Goal: Task Accomplishment & Management: Manage account settings

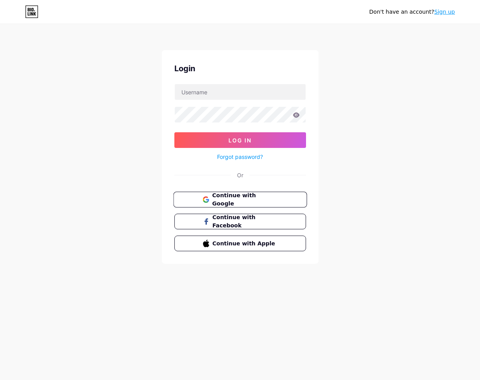
click at [253, 201] on span "Continue with Google" at bounding box center [244, 199] width 65 height 17
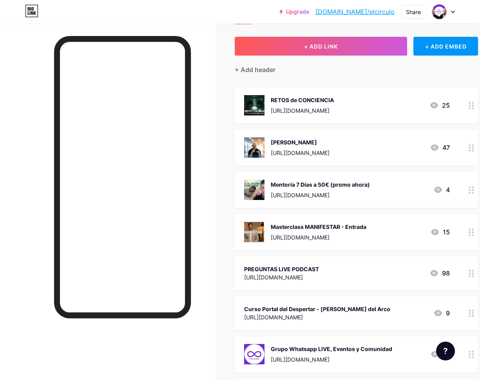
scroll to position [67, 0]
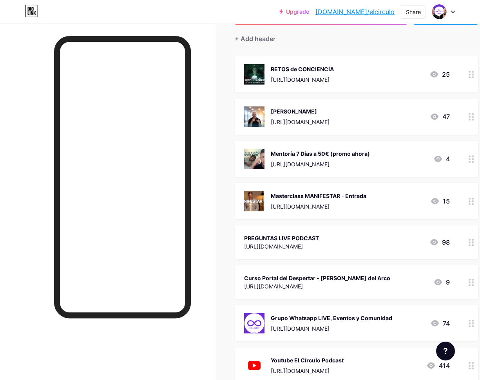
click at [370, 153] on div "Mentoría 7 Días a 50€ (promo ahora)" at bounding box center [320, 154] width 99 height 8
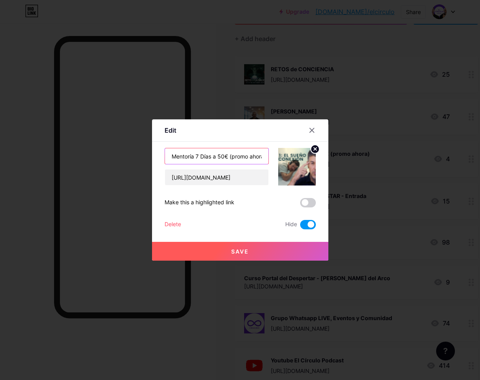
click at [233, 157] on input "Mentoría 7 Días a 50€ (promo ahora)" at bounding box center [216, 156] width 103 height 16
type input "E"
type input "Nuevo Evento Sanación y Expansión"
click at [311, 148] on circle at bounding box center [314, 149] width 9 height 9
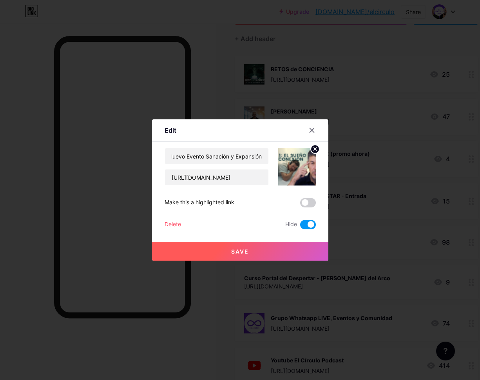
scroll to position [0, 0]
click at [298, 165] on rect at bounding box center [301, 167] width 6 height 4
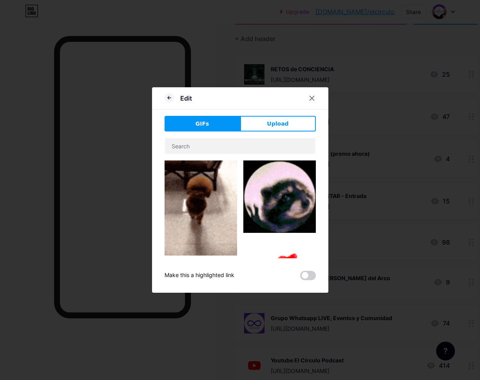
click at [274, 123] on span "Upload" at bounding box center [278, 124] width 22 height 8
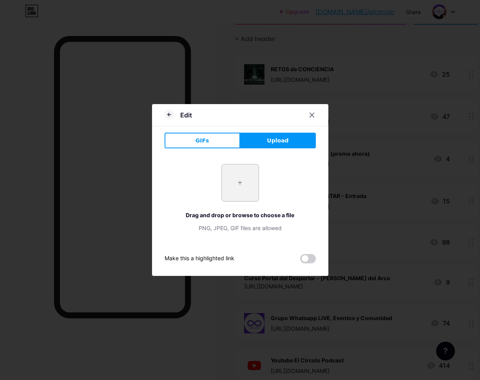
click at [238, 184] on input "file" at bounding box center [240, 182] width 37 height 37
type input "C:\fakepath\Evento Sanacion (2).jpg"
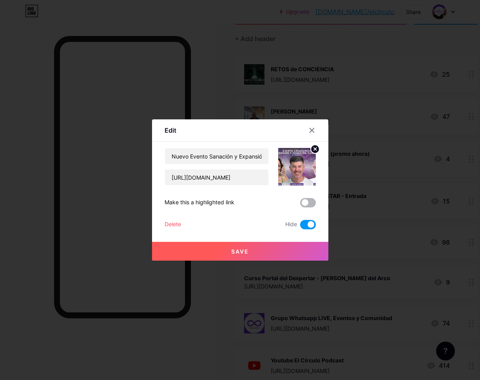
click at [310, 203] on span at bounding box center [308, 202] width 16 height 9
click at [300, 205] on input "checkbox" at bounding box center [300, 205] width 0 height 0
click at [304, 221] on span at bounding box center [308, 224] width 16 height 9
click at [300, 227] on input "checkbox" at bounding box center [300, 227] width 0 height 0
click at [231, 173] on input "[URL][DOMAIN_NAME]" at bounding box center [216, 178] width 103 height 16
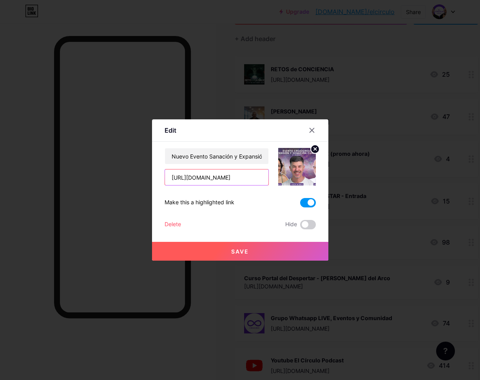
paste input "[DOMAIN_NAME][URL]"
type input "[URL][DOMAIN_NAME]"
click at [242, 253] on span "Save" at bounding box center [240, 251] width 18 height 7
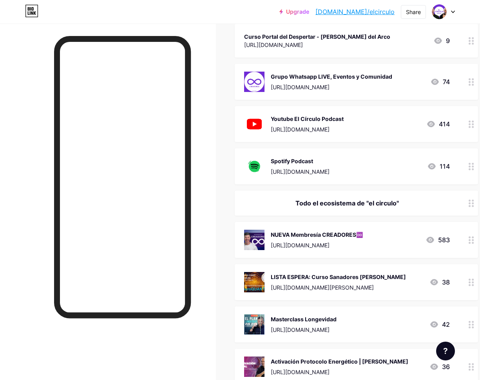
scroll to position [346, 0]
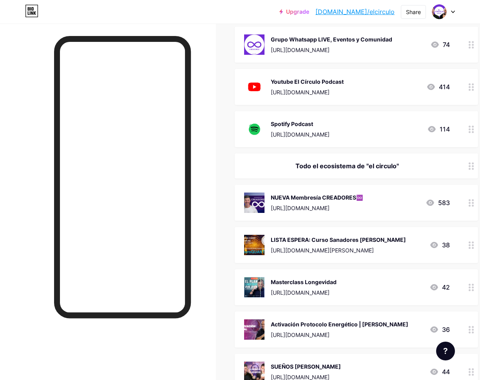
click at [385, 240] on div "LISTA ESPERA: Curso Sanadores [PERSON_NAME]" at bounding box center [338, 240] width 135 height 8
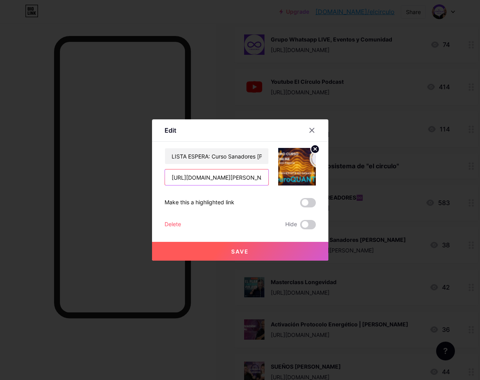
click at [236, 180] on input "[URL][DOMAIN_NAME][PERSON_NAME]" at bounding box center [216, 178] width 103 height 16
click at [304, 224] on span at bounding box center [308, 224] width 16 height 9
click at [300, 227] on input "checkbox" at bounding box center [300, 227] width 0 height 0
click at [255, 252] on button "Save" at bounding box center [240, 251] width 176 height 19
